Goal: Information Seeking & Learning: Learn about a topic

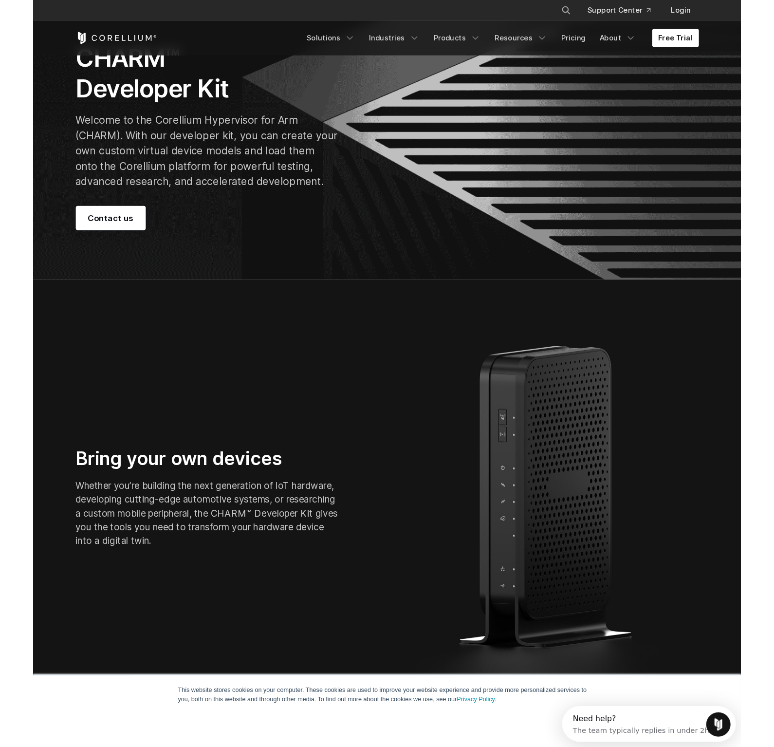
scroll to position [71, 0]
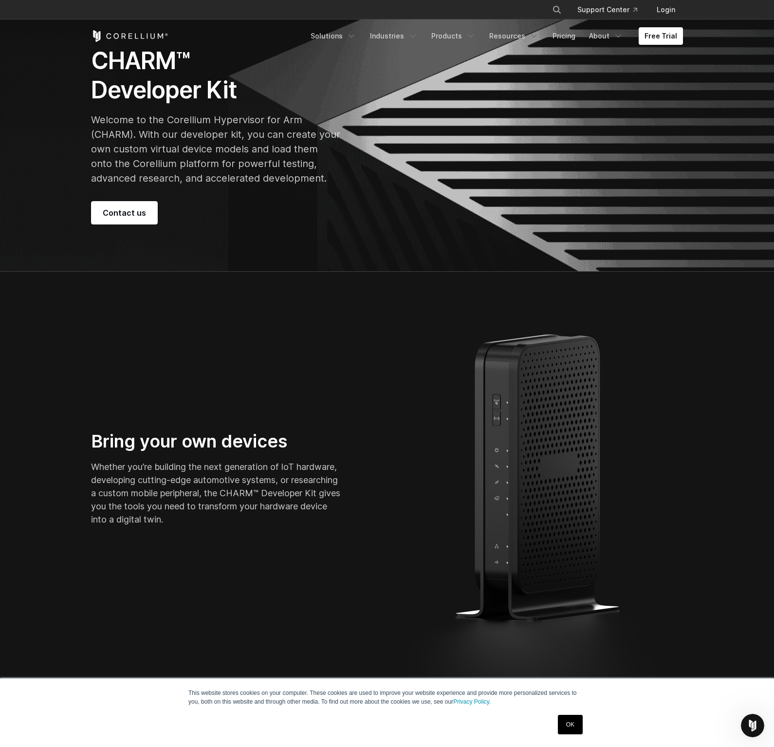
drag, startPoint x: 578, startPoint y: 725, endPoint x: 569, endPoint y: 710, distance: 17.5
click at [578, 709] on link "OK" at bounding box center [570, 724] width 25 height 19
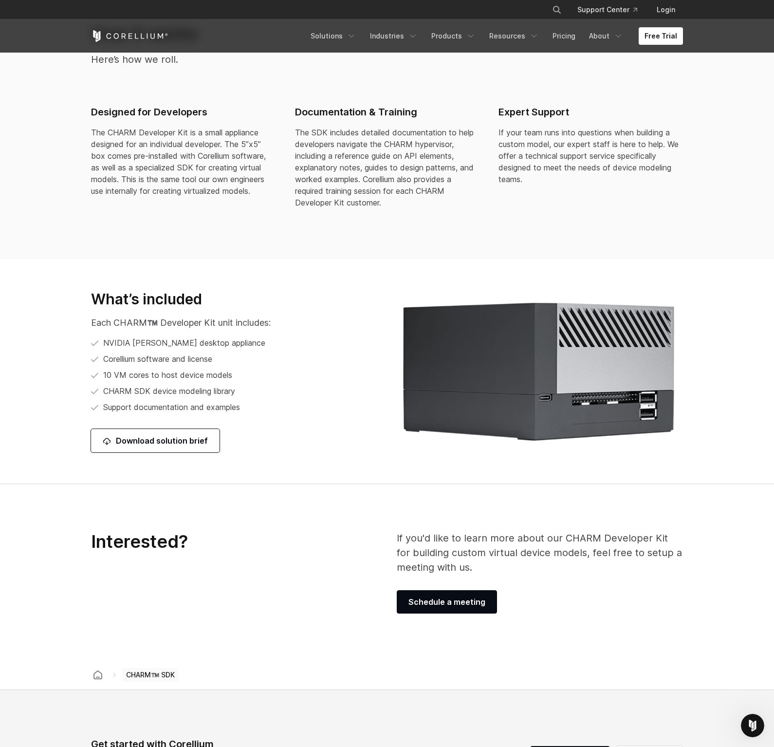
scroll to position [1029, 0]
click at [173, 445] on link "Download solution brief" at bounding box center [155, 440] width 129 height 23
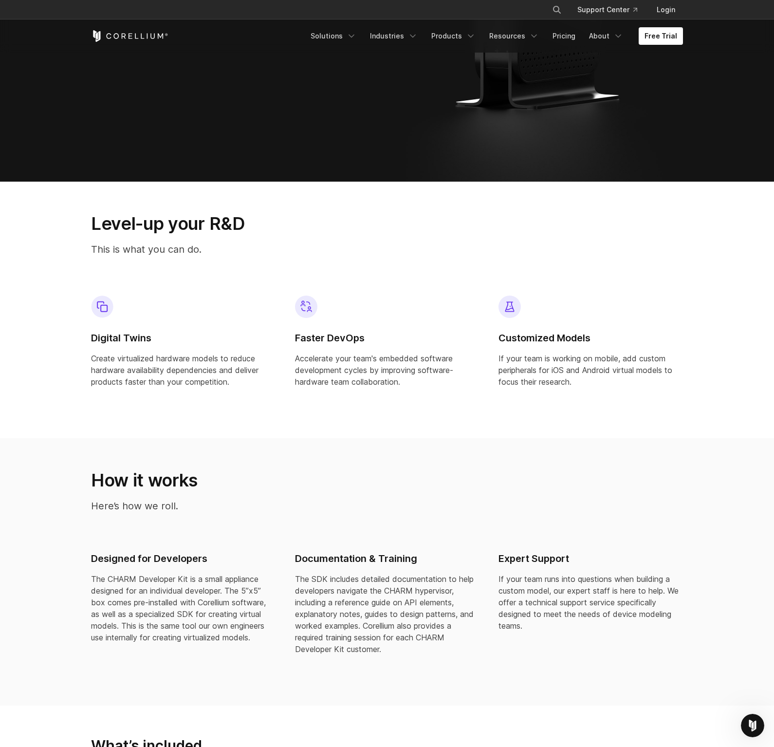
scroll to position [606, 0]
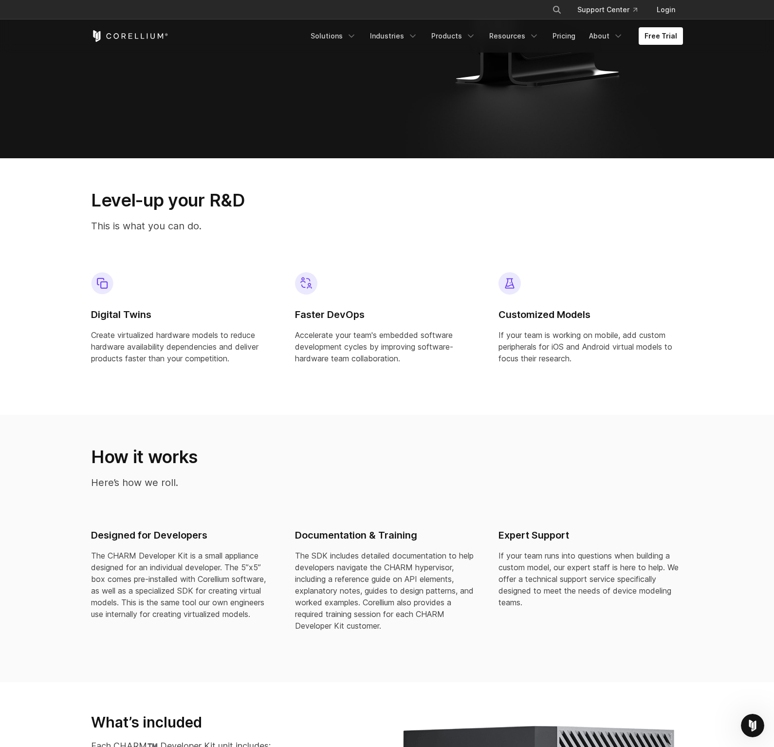
drag, startPoint x: 530, startPoint y: 312, endPoint x: 521, endPoint y: 298, distance: 16.5
click at [530, 311] on h4 "Customized Models" at bounding box center [591, 314] width 185 height 13
click at [507, 283] on img at bounding box center [510, 283] width 22 height 22
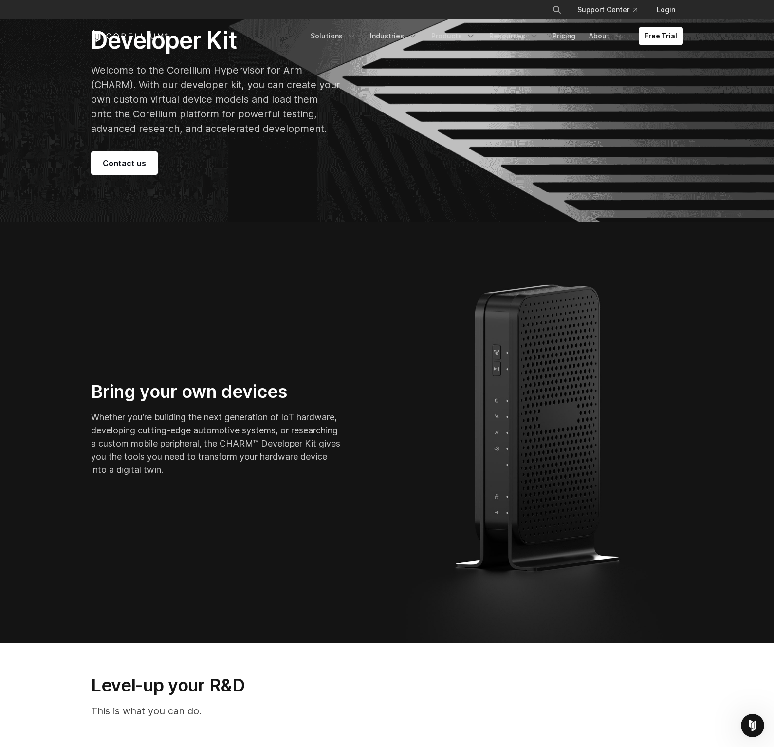
scroll to position [0, 0]
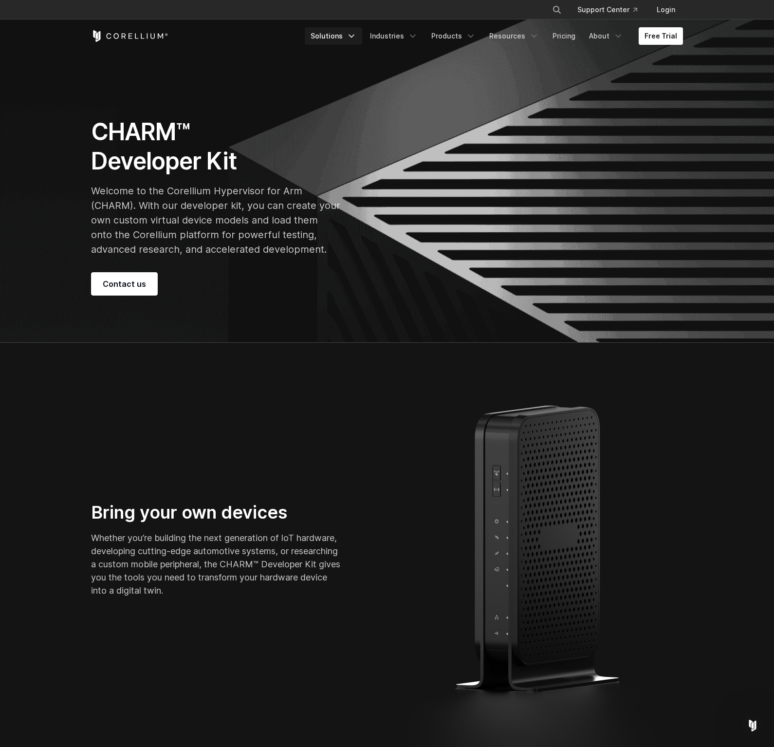
click at [342, 38] on link "Solutions" at bounding box center [333, 36] width 57 height 18
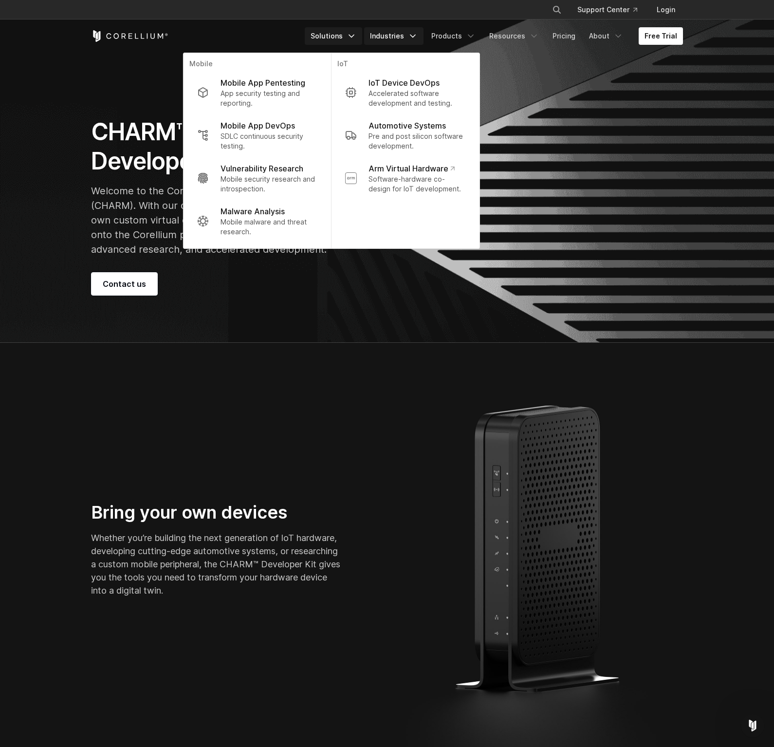
click at [408, 38] on link "Industries" at bounding box center [393, 36] width 59 height 18
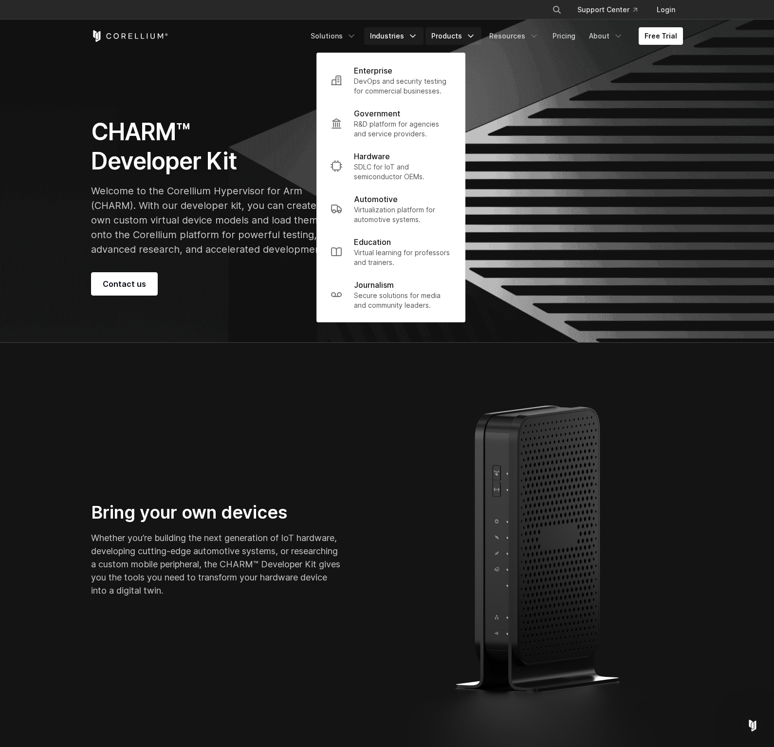
click at [447, 37] on link "Products" at bounding box center [454, 36] width 56 height 18
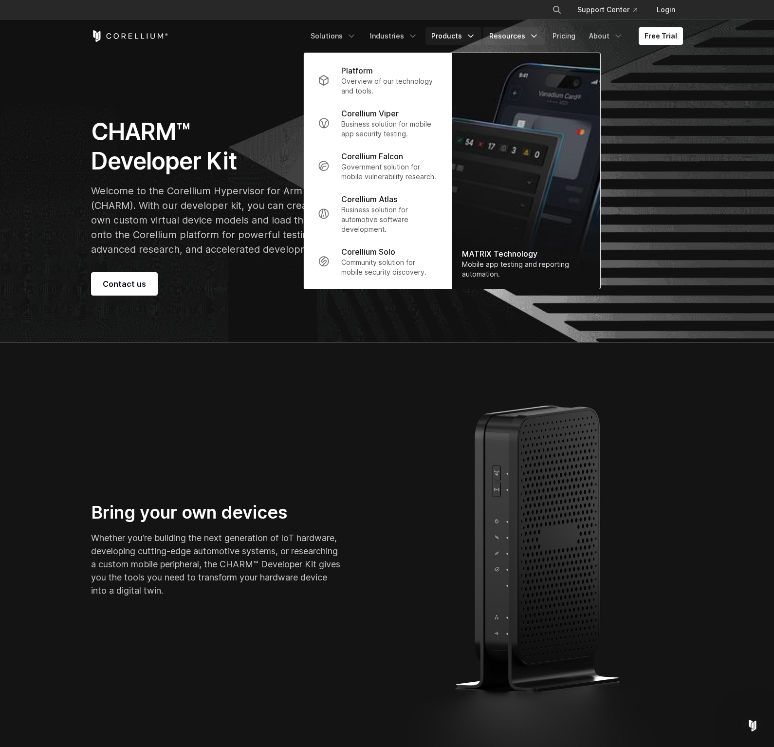
click at [499, 37] on link "Resources" at bounding box center [514, 36] width 61 height 18
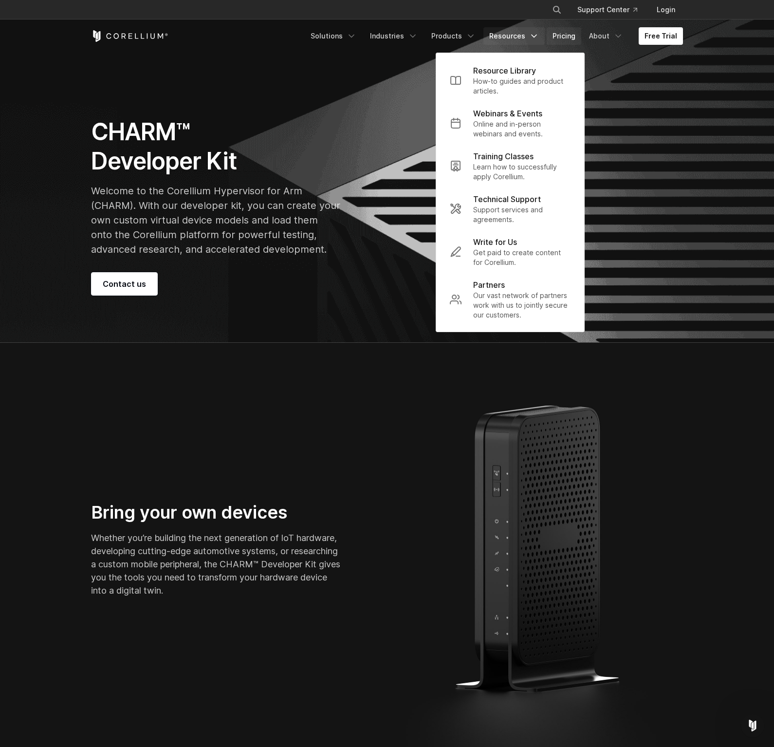
click at [573, 39] on link "Pricing" at bounding box center [564, 36] width 35 height 18
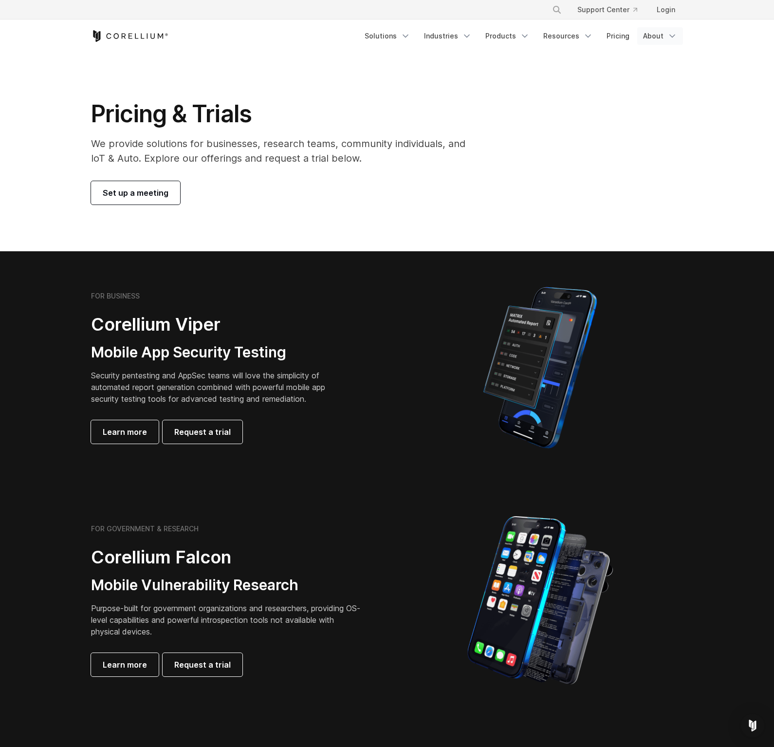
click at [662, 33] on link "About" at bounding box center [660, 36] width 46 height 18
click at [163, 39] on icon "Corellium Home" at bounding box center [129, 36] width 77 height 12
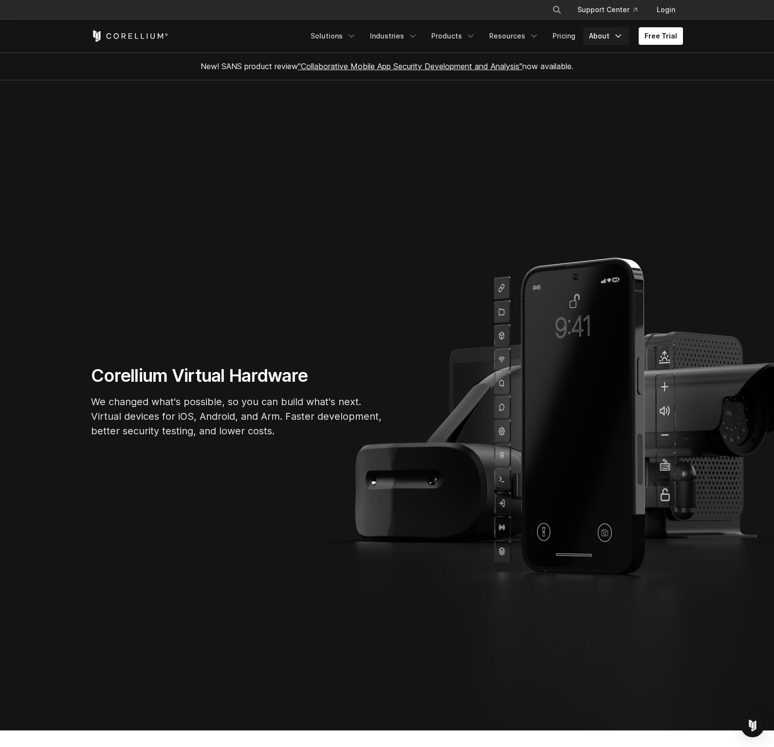
click at [619, 37] on polyline "Navigation Menu" at bounding box center [618, 36] width 5 height 2
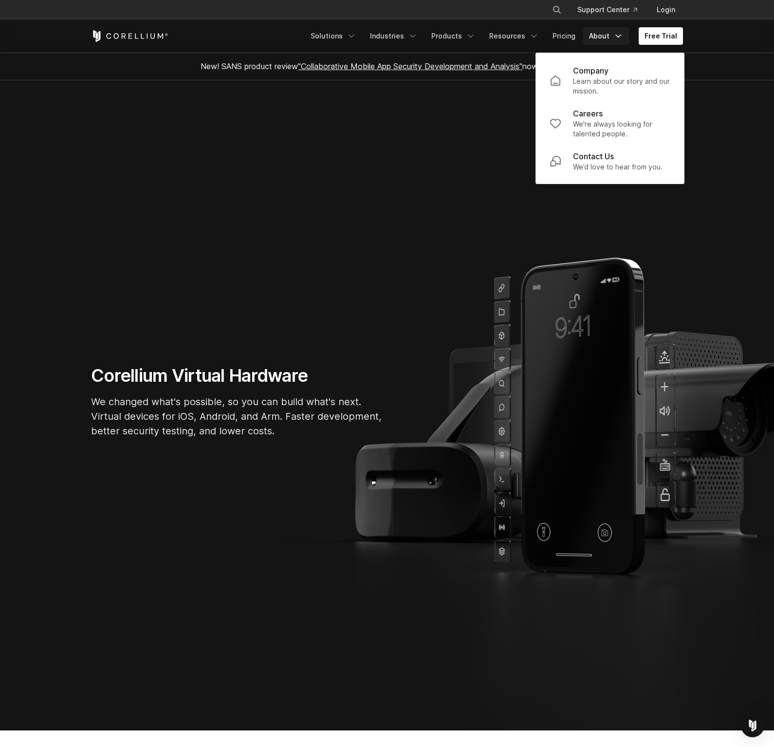
click at [615, 57] on div "Company Learn about our story and our mission. Careers" at bounding box center [610, 118] width 148 height 131
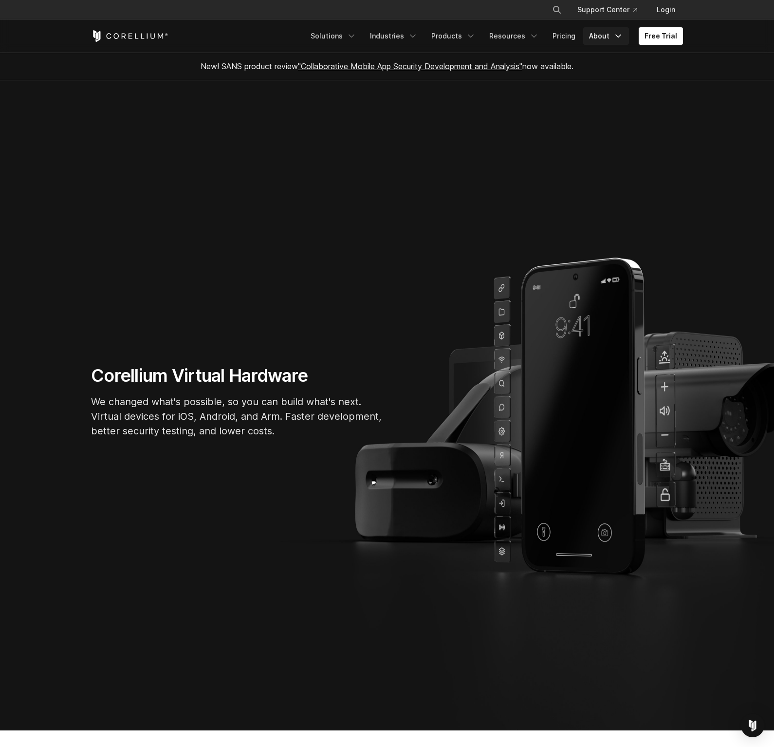
click at [607, 44] on link "About" at bounding box center [606, 36] width 46 height 18
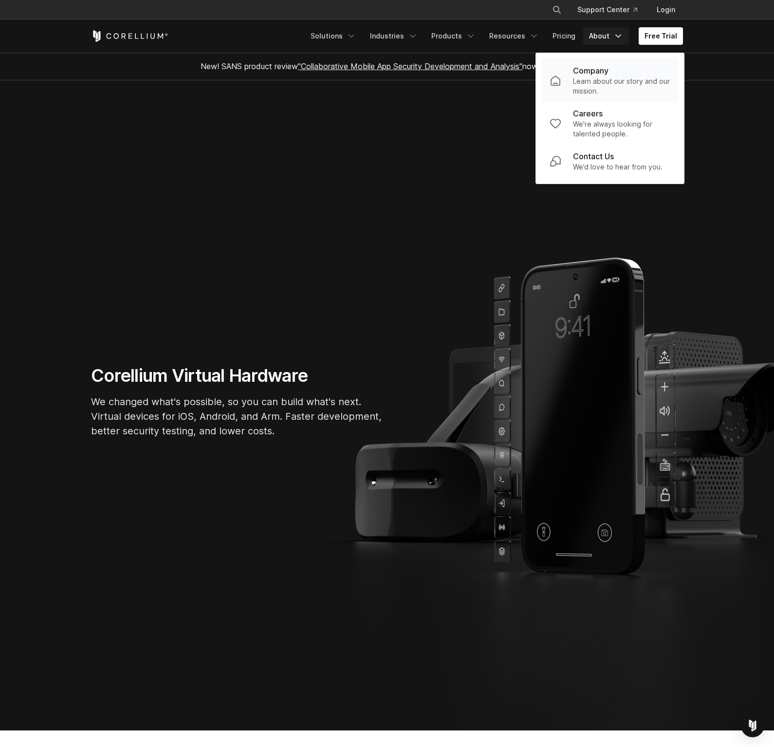
click at [605, 67] on p "Company" at bounding box center [591, 71] width 36 height 12
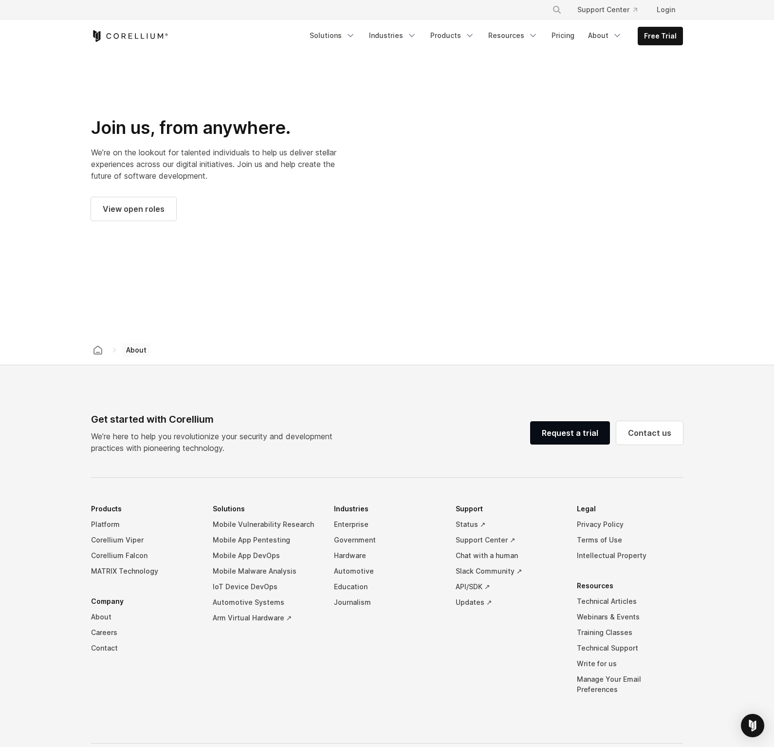
scroll to position [1311, 0]
click at [343, 40] on link "Solutions" at bounding box center [332, 36] width 57 height 18
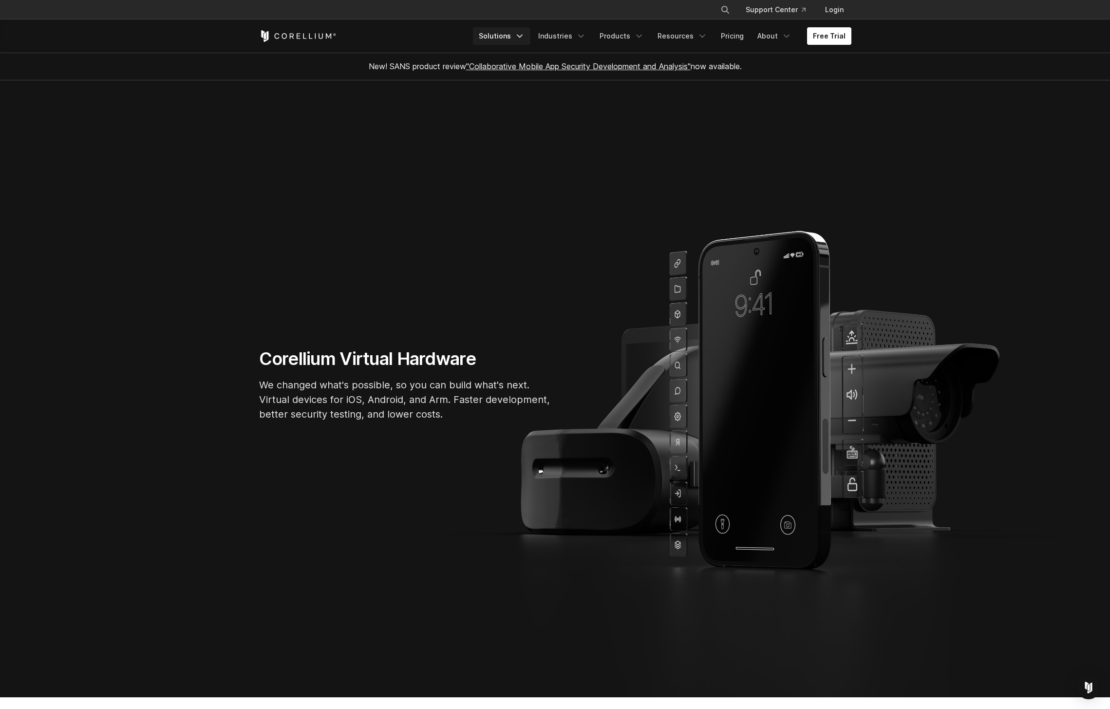
click at [510, 36] on link "Solutions" at bounding box center [501, 36] width 57 height 18
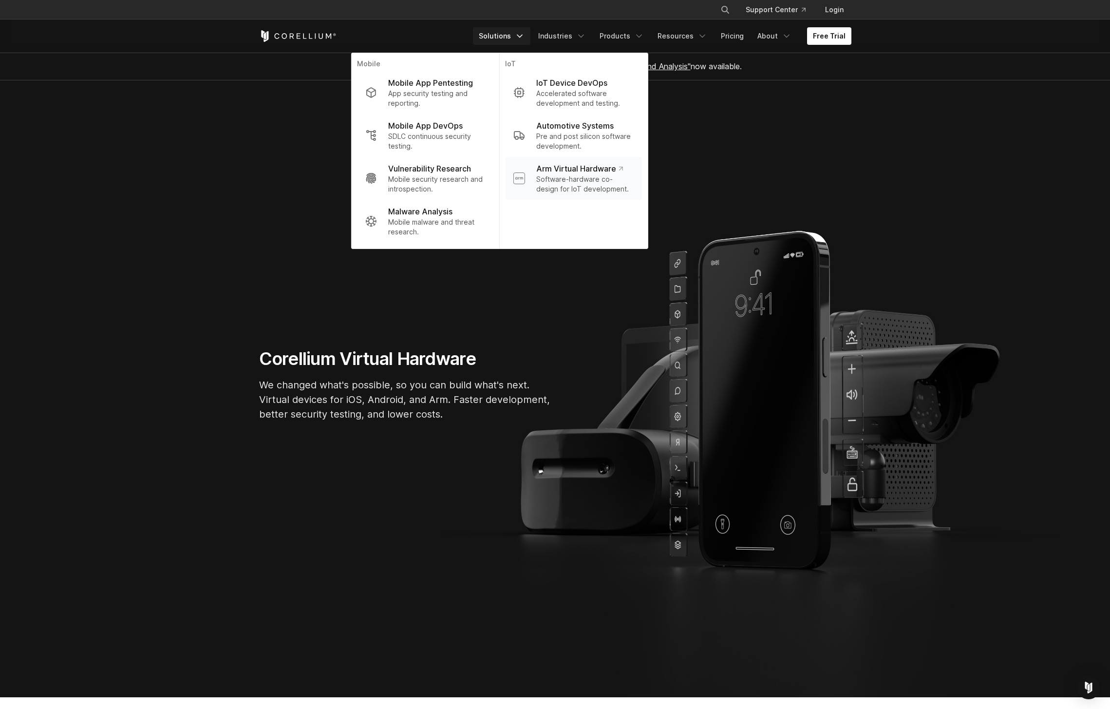
click at [587, 171] on p "Arm Virtual Hardware" at bounding box center [579, 169] width 86 height 12
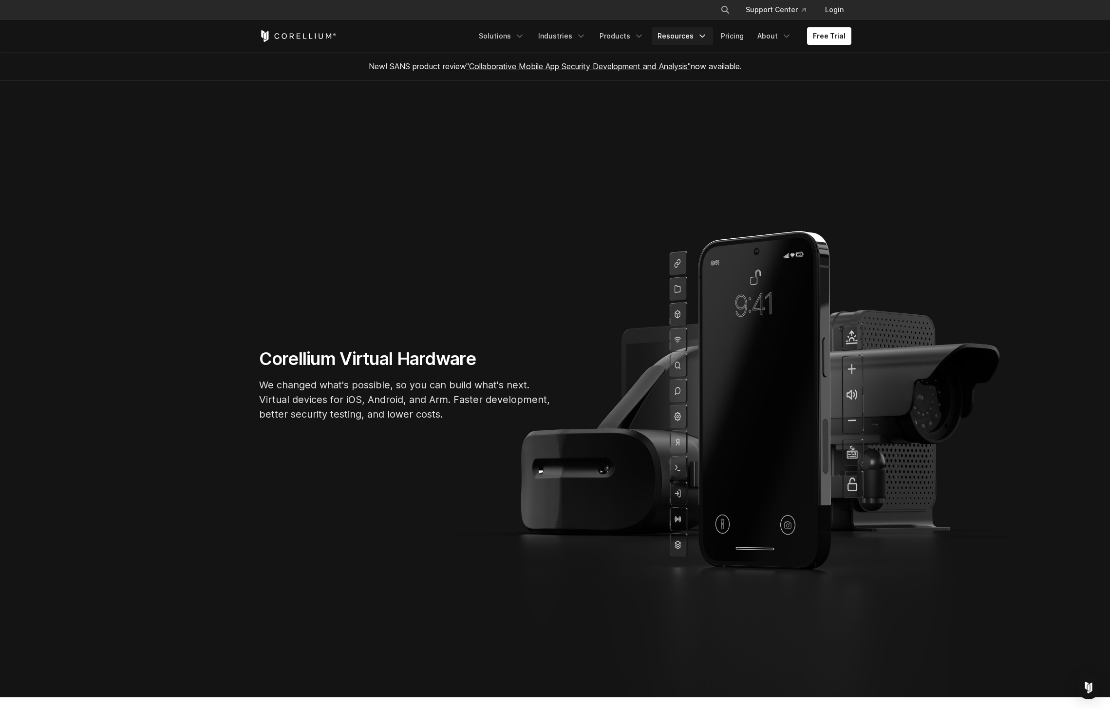
click at [681, 35] on link "Resources" at bounding box center [682, 36] width 61 height 18
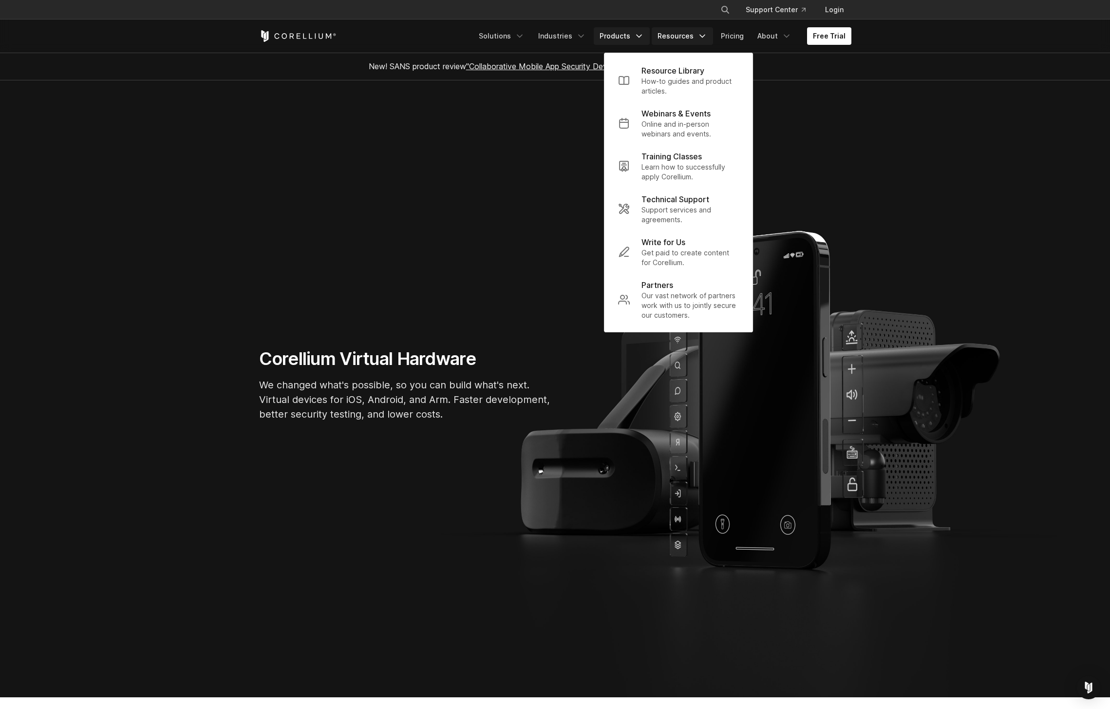
click at [638, 35] on icon "Navigation Menu" at bounding box center [639, 36] width 10 height 10
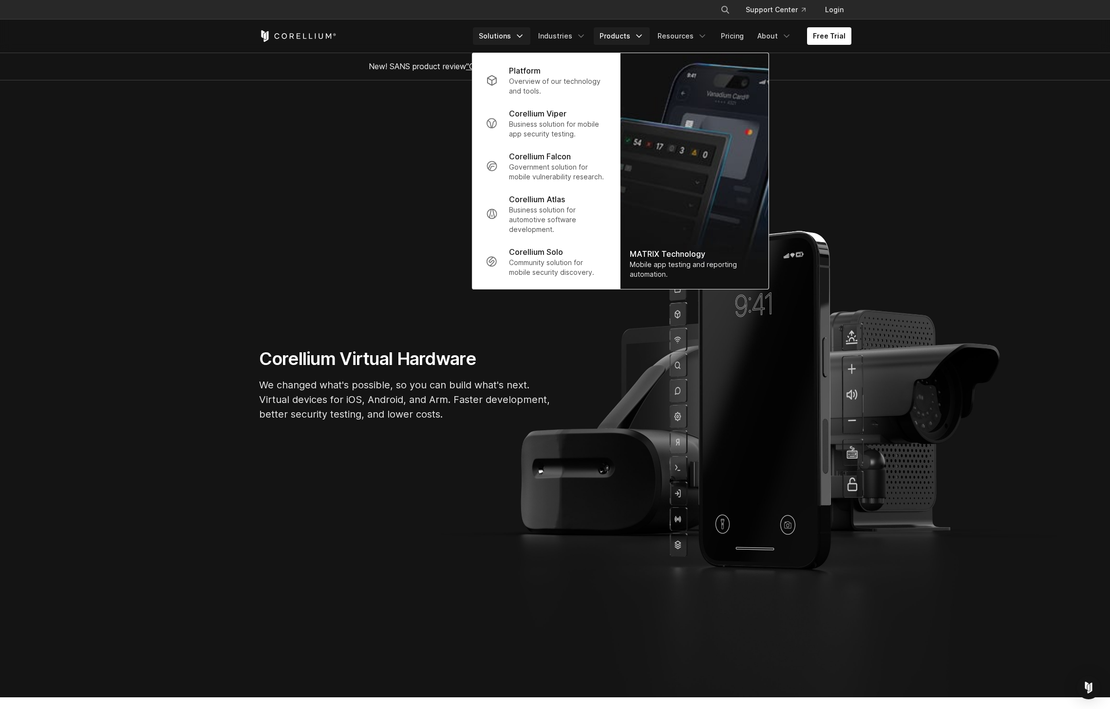
click at [515, 38] on link "Solutions" at bounding box center [501, 36] width 57 height 18
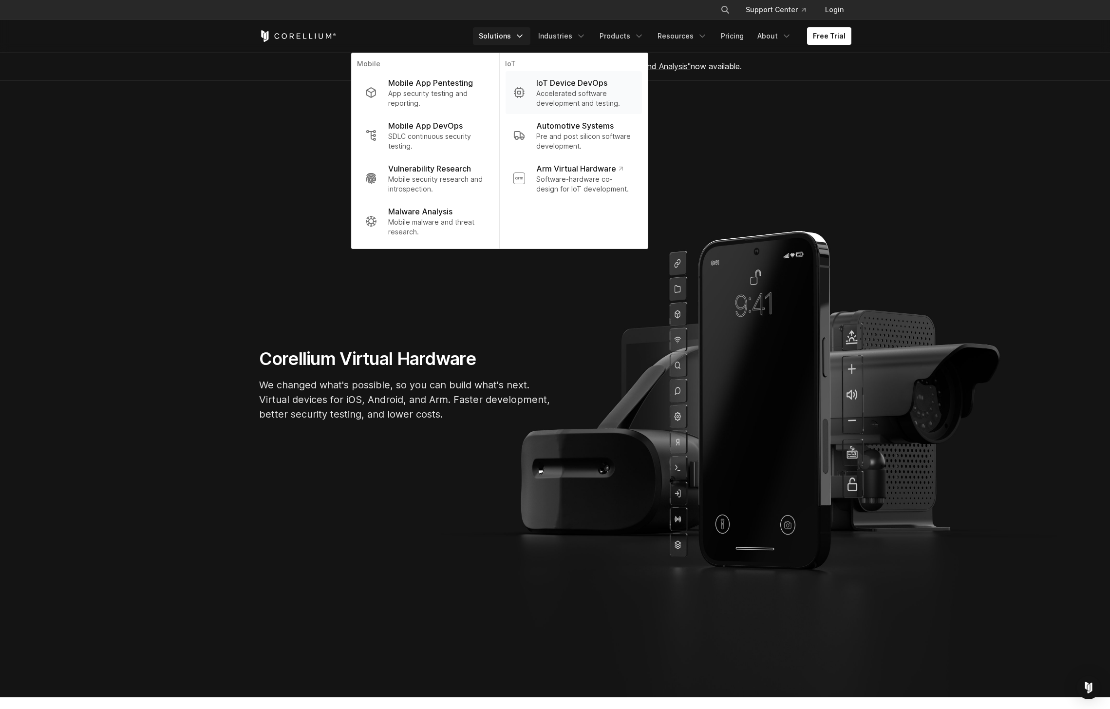
click at [580, 91] on p "Accelerated software development and testing." at bounding box center [584, 98] width 97 height 19
